Goal: Task Accomplishment & Management: Manage account settings

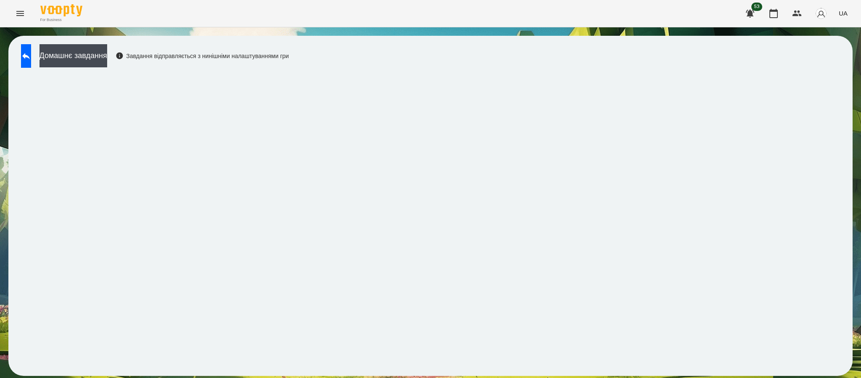
click at [13, 12] on button "Menu" at bounding box center [20, 13] width 20 height 20
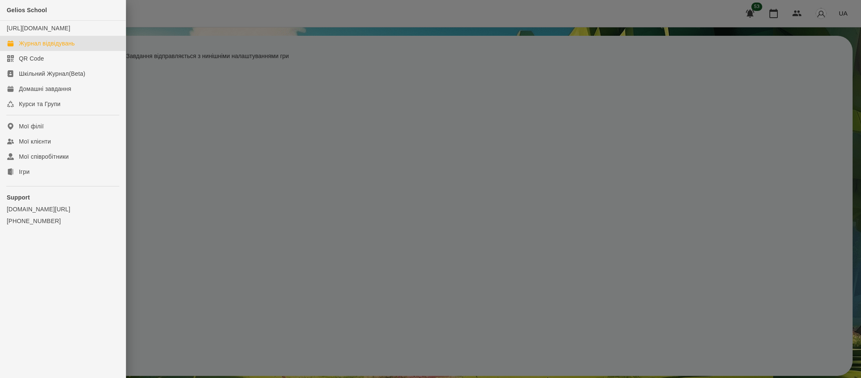
click at [55, 51] on link "Журнал відвідувань" at bounding box center [63, 43] width 126 height 15
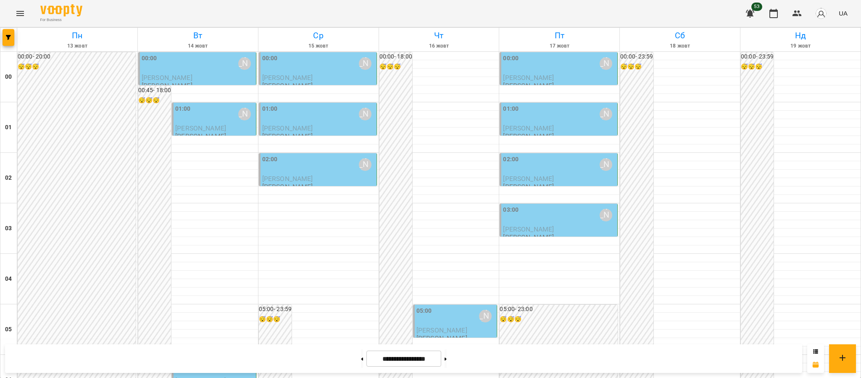
scroll to position [922, 0]
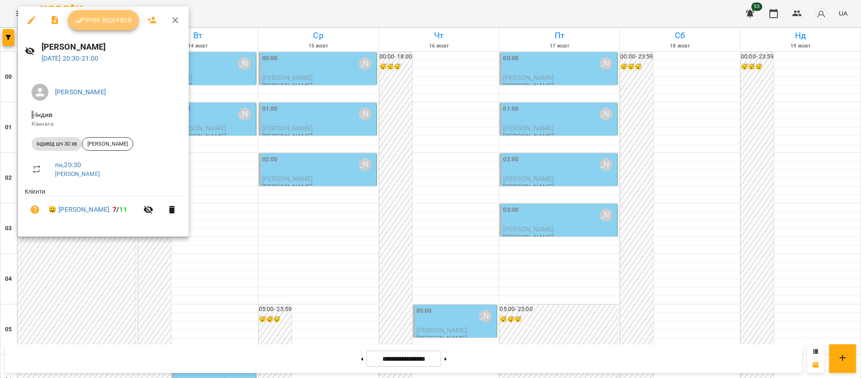
click at [117, 15] on span "Урок відбувся" at bounding box center [103, 20] width 57 height 10
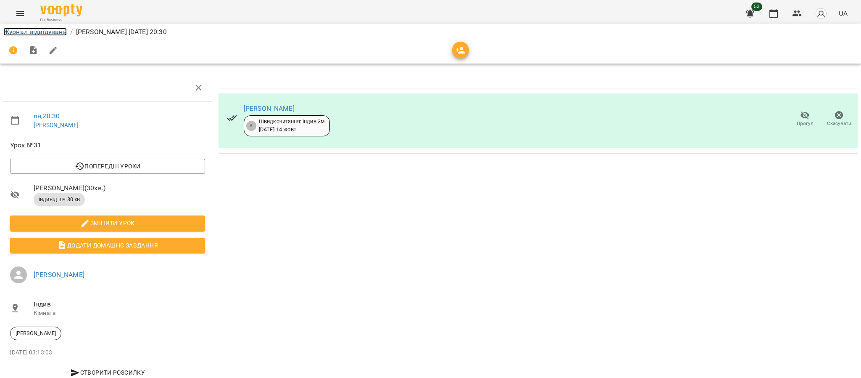
click at [45, 29] on link "Журнал відвідувань" at bounding box center [34, 32] width 63 height 8
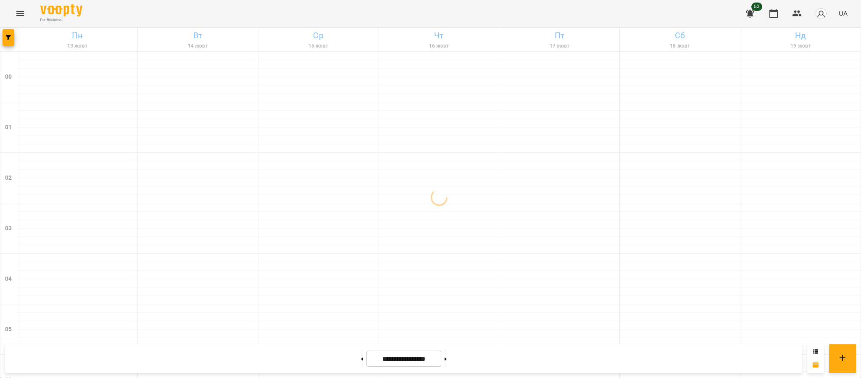
scroll to position [492, 0]
